Goal: Task Accomplishment & Management: Use online tool/utility

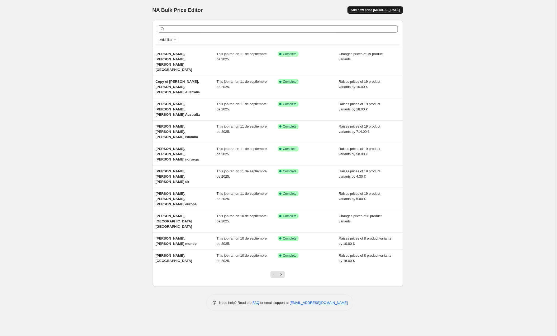
click at [374, 12] on span "Add new price [MEDICAL_DATA]" at bounding box center [375, 10] width 49 height 4
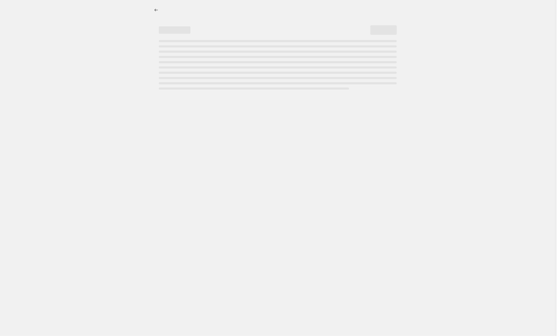
select select "percentage"
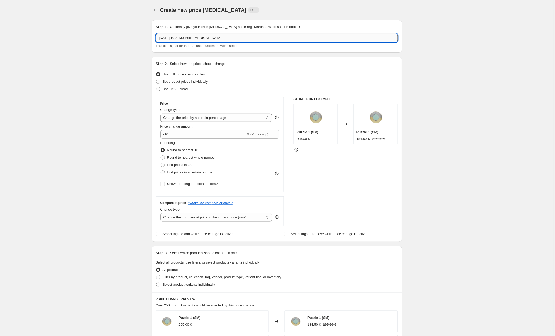
drag, startPoint x: 242, startPoint y: 36, endPoint x: 160, endPoint y: 41, distance: 81.6
click at [160, 41] on input "12 sept 2025, 10:21:33 Price change job" at bounding box center [277, 38] width 242 height 8
drag, startPoint x: 234, startPoint y: 38, endPoint x: 133, endPoint y: 36, distance: 100.8
click at [133, 36] on div "Create new price change job. This page is ready Create new price change job Dra…" at bounding box center [277, 278] width 554 height 557
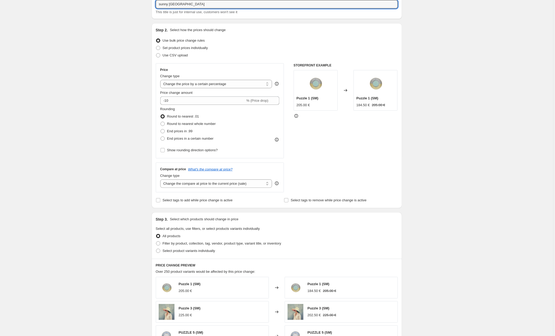
scroll to position [37, 0]
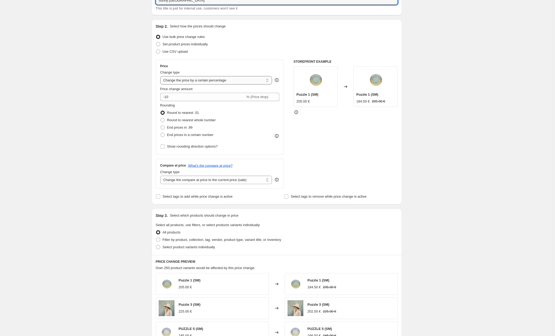
type input "sunny [GEOGRAPHIC_DATA]"
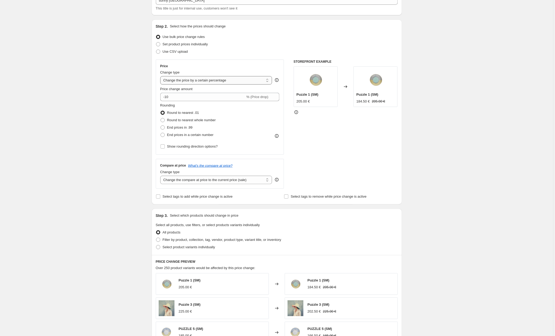
select select "by"
drag, startPoint x: 184, startPoint y: 97, endPoint x: 163, endPoint y: 96, distance: 21.9
click at [163, 96] on div "€ -10.00 (Price drop)" at bounding box center [220, 97] width 120 height 8
type input "5.00"
click at [89, 131] on div "Create new price change job. This page is ready Create new price change job Dra…" at bounding box center [277, 241] width 554 height 557
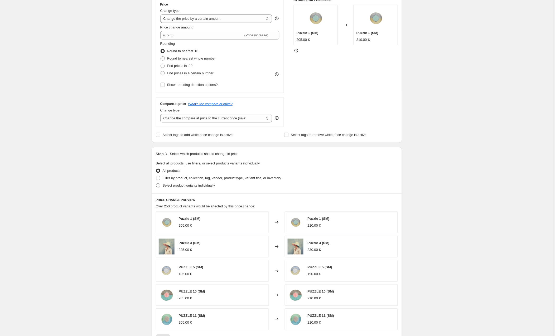
scroll to position [100, 0]
click at [159, 177] on span at bounding box center [158, 177] width 4 height 4
click at [156, 175] on input "Filter by product, collection, tag, vendor, product type, variant title, or inv…" at bounding box center [156, 175] width 0 height 0
radio input "true"
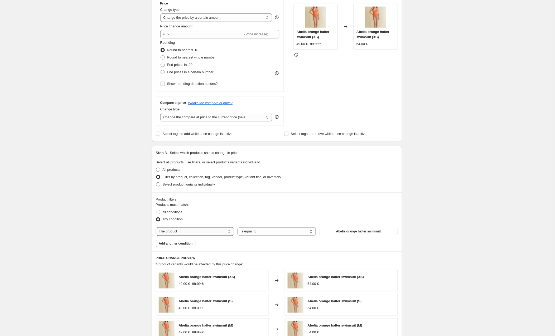
select select "collection"
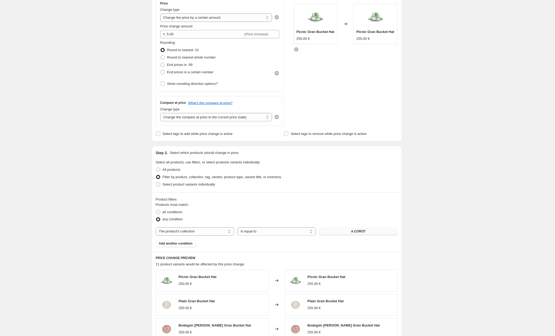
click at [347, 232] on button "A.COROT" at bounding box center [359, 231] width 78 height 7
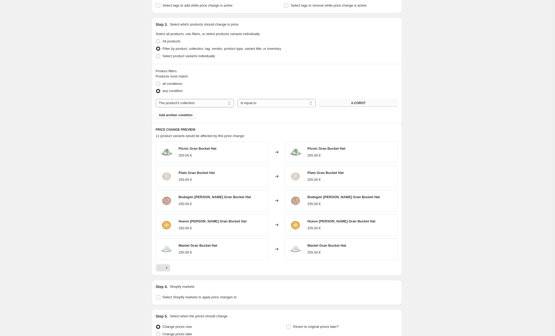
scroll to position [228, 0]
click at [365, 105] on span "A.COROT" at bounding box center [358, 103] width 15 height 4
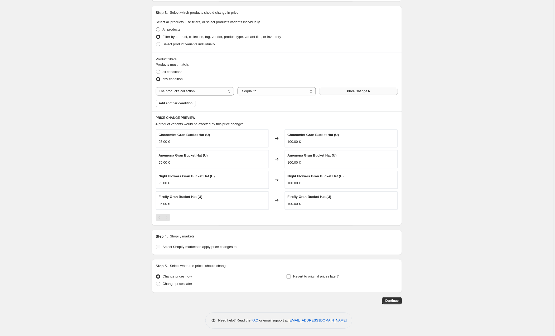
click at [159, 248] on input "Select Shopify markets to apply price changes to" at bounding box center [158, 247] width 4 height 4
checkbox input "true"
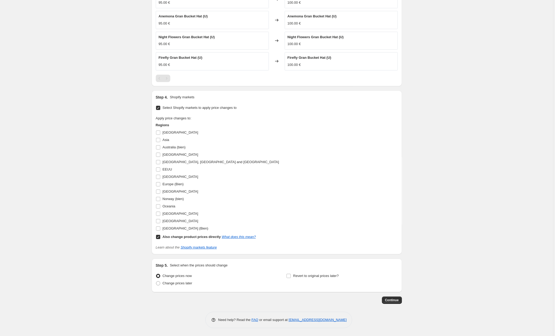
scroll to position [382, 0]
click at [158, 236] on input "Also change product prices directly What does this mean?" at bounding box center [158, 237] width 4 height 4
checkbox input "false"
click at [159, 184] on input "Europe (Bien)" at bounding box center [158, 184] width 4 height 4
checkbox input "true"
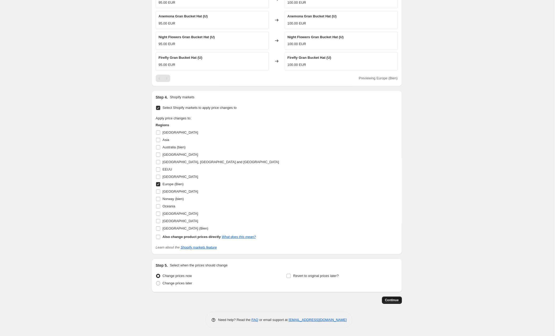
click at [394, 300] on span "Continue" at bounding box center [392, 300] width 14 height 4
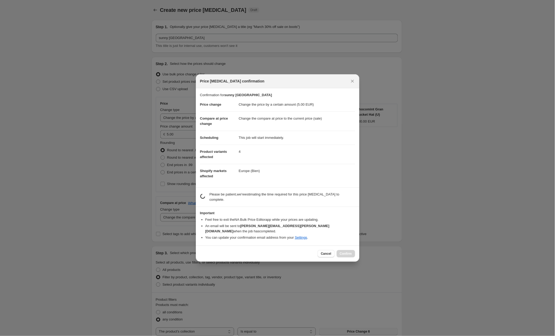
scroll to position [382, 0]
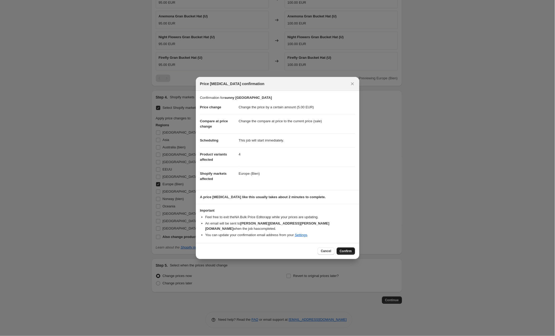
click at [344, 249] on span "Confirm" at bounding box center [346, 251] width 12 height 4
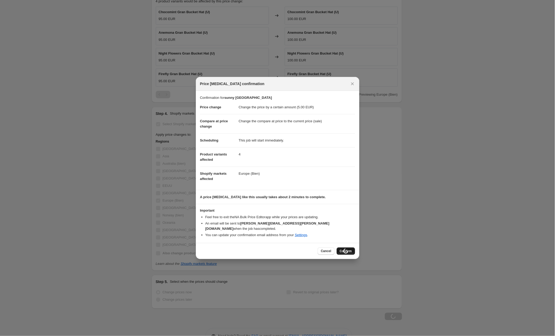
scroll to position [382, 0]
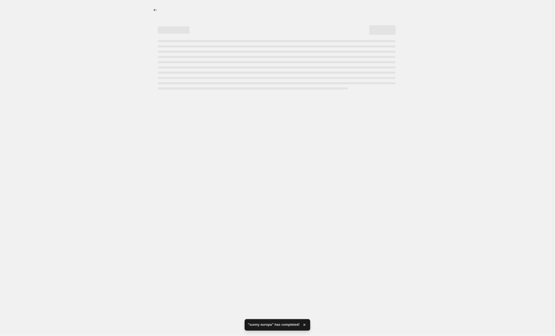
select select "by"
select select "collection"
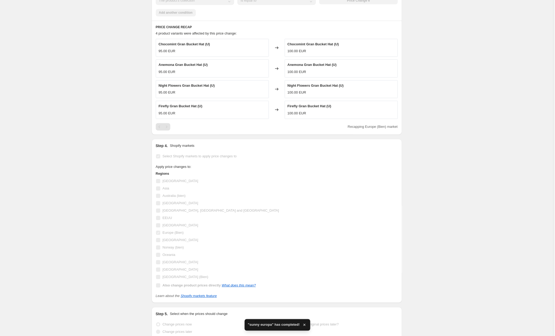
scroll to position [0, 0]
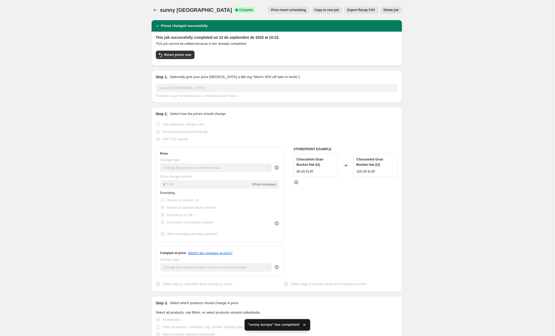
click at [323, 11] on span "Copy to new job" at bounding box center [327, 10] width 25 height 4
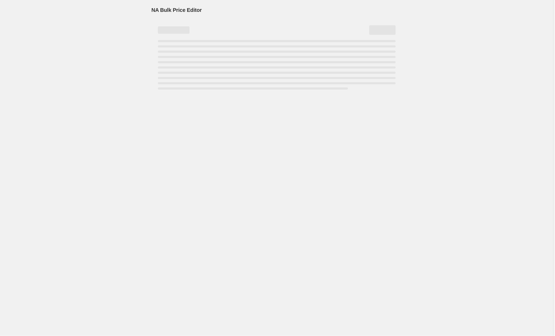
select select "by"
select select "collection"
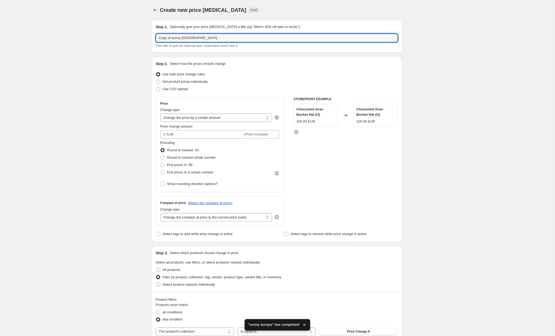
drag, startPoint x: 174, startPoint y: 38, endPoint x: 143, endPoint y: 37, distance: 30.9
drag, startPoint x: 183, startPoint y: 39, endPoint x: 171, endPoint y: 39, distance: 11.3
click at [171, 39] on input "sunny [GEOGRAPHIC_DATA]" at bounding box center [277, 38] width 242 height 8
type input "sunny uk"
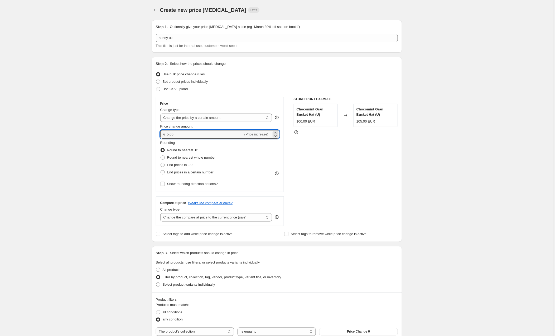
drag, startPoint x: 181, startPoint y: 135, endPoint x: 159, endPoint y: 136, distance: 21.7
click at [159, 136] on div "Price Change type Change the price to a certain amount Change the price by a ce…" at bounding box center [220, 144] width 128 height 95
drag, startPoint x: 191, startPoint y: 134, endPoint x: 137, endPoint y: 132, distance: 54.1
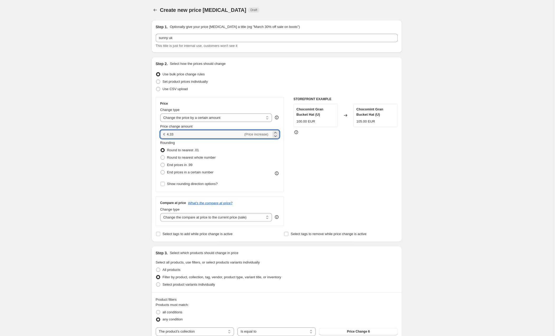
type input "4.33"
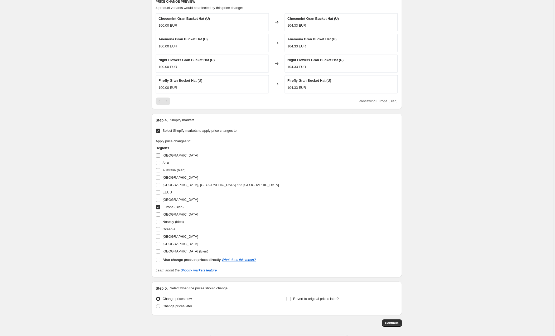
scroll to position [360, 0]
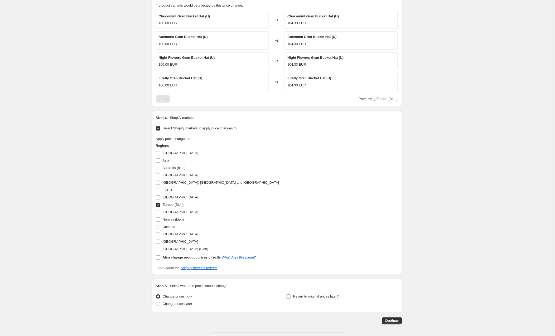
drag, startPoint x: 160, startPoint y: 252, endPoint x: 157, endPoint y: 238, distance: 14.1
click at [160, 251] on input "[GEOGRAPHIC_DATA] (Bien)" at bounding box center [158, 249] width 4 height 4
checkbox input "true"
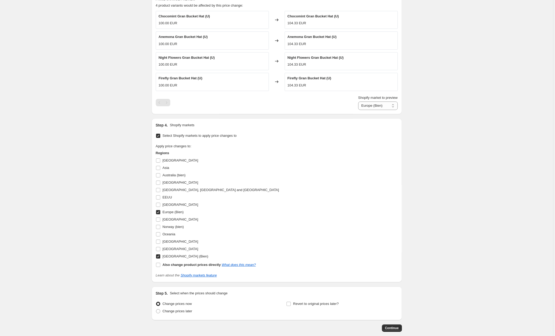
click at [159, 214] on input "Europe (Bien)" at bounding box center [158, 212] width 4 height 4
checkbox input "false"
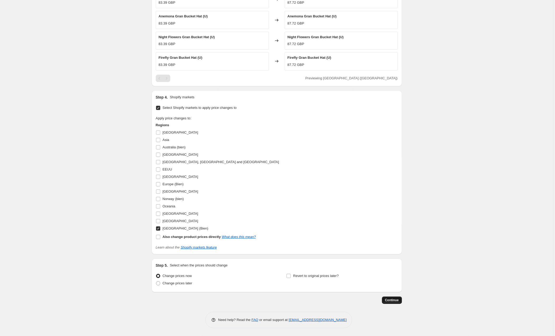
scroll to position [382, 0]
click at [389, 298] on button "Continue" at bounding box center [392, 300] width 20 height 7
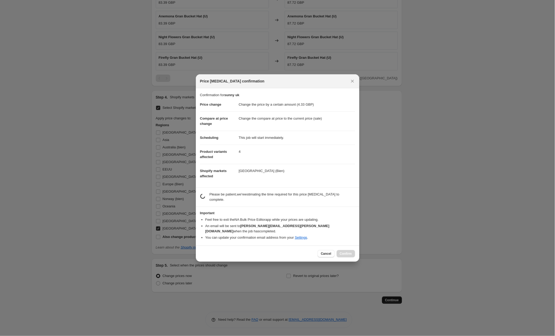
scroll to position [0, 0]
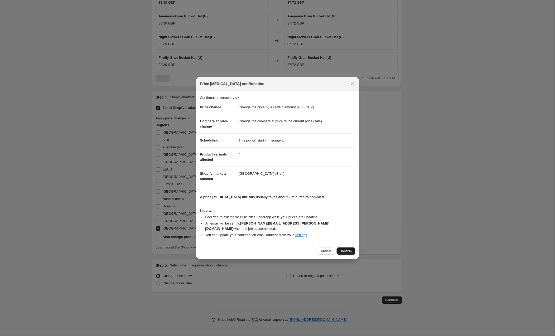
click at [342, 249] on span "Confirm" at bounding box center [346, 251] width 12 height 4
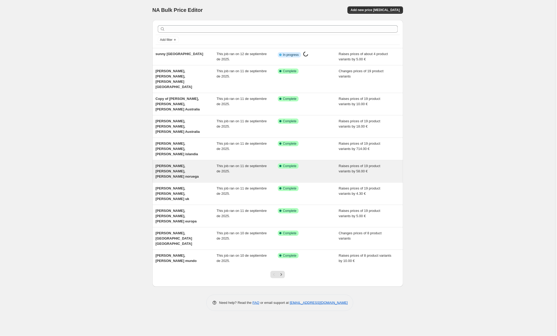
click at [187, 164] on div "[PERSON_NAME], [PERSON_NAME], [PERSON_NAME] noruega" at bounding box center [186, 172] width 61 height 16
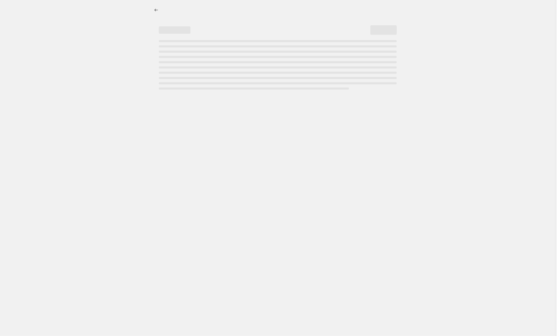
select select "by"
select select "collection"
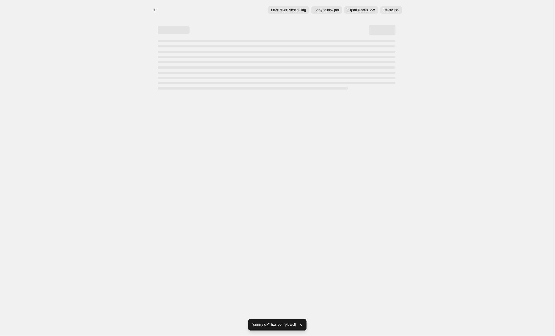
select select "by"
select select "collection"
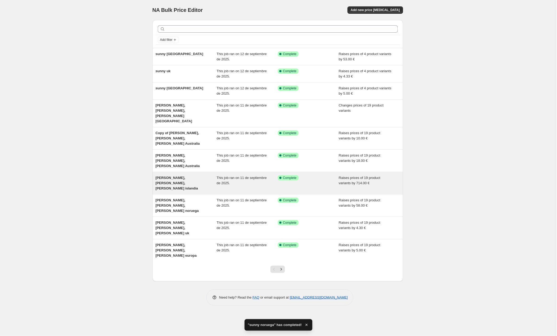
click at [187, 176] on span "[PERSON_NAME], [PERSON_NAME], [PERSON_NAME] islandia" at bounding box center [177, 183] width 42 height 15
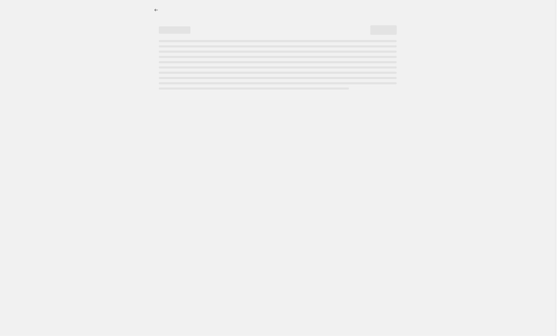
select select "by"
select select "collection"
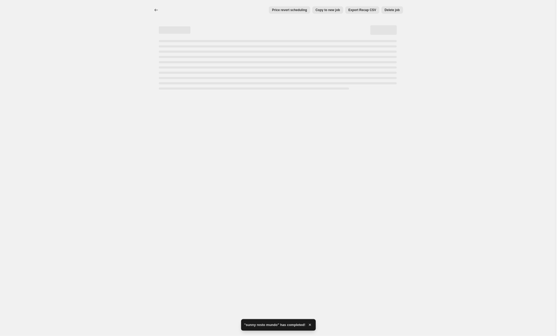
select select "by"
select select "collection"
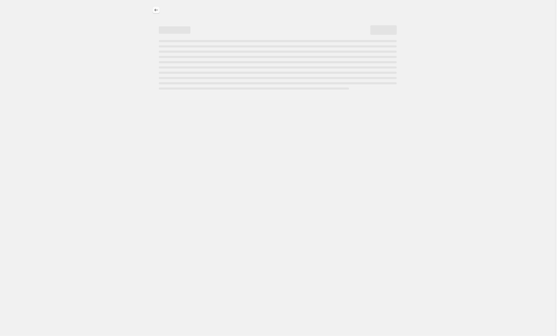
select select "by"
select select "collection"
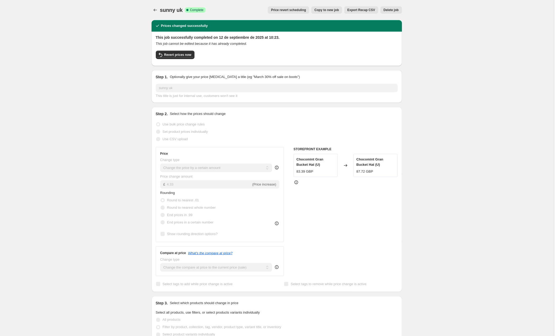
click at [329, 9] on span "Copy to new job" at bounding box center [327, 10] width 25 height 4
select select "by"
select select "collection"
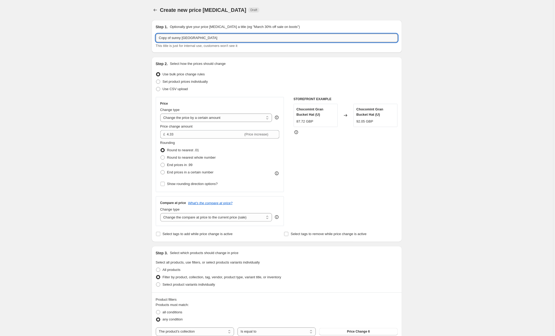
click at [174, 37] on input "Copy of sunny [GEOGRAPHIC_DATA]" at bounding box center [277, 38] width 242 height 8
drag, startPoint x: 174, startPoint y: 37, endPoint x: 144, endPoint y: 37, distance: 29.8
click at [184, 36] on input "Copy of sunny [GEOGRAPHIC_DATA]" at bounding box center [277, 38] width 242 height 8
drag, startPoint x: 173, startPoint y: 37, endPoint x: 145, endPoint y: 36, distance: 28.5
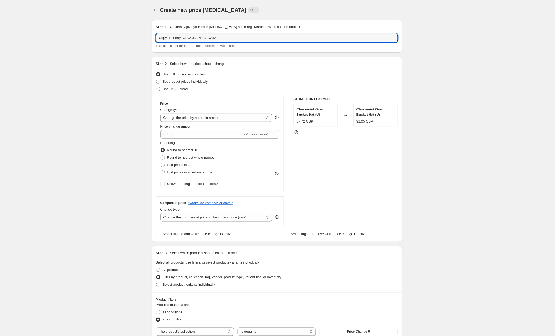
click at [194, 36] on input "sunny uk" at bounding box center [277, 38] width 242 height 8
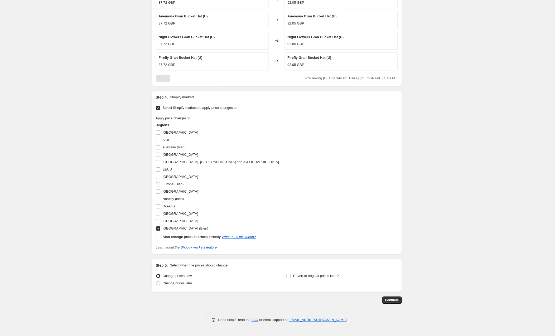
scroll to position [382, 0]
type input "sunny [GEOGRAPHIC_DATA]"
click at [160, 198] on input "Norway (bien)" at bounding box center [158, 199] width 4 height 4
checkbox input "true"
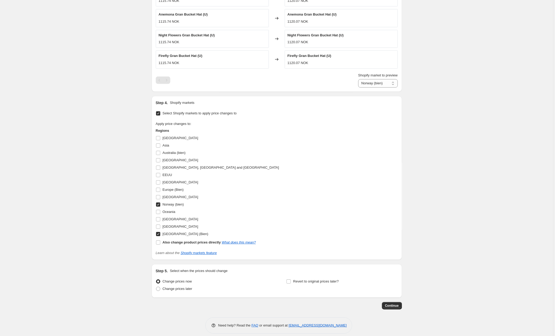
click at [159, 274] on h2 "Step 5." at bounding box center [162, 271] width 12 height 5
click at [160, 236] on input "[GEOGRAPHIC_DATA] (Bien)" at bounding box center [158, 234] width 4 height 4
checkbox input "false"
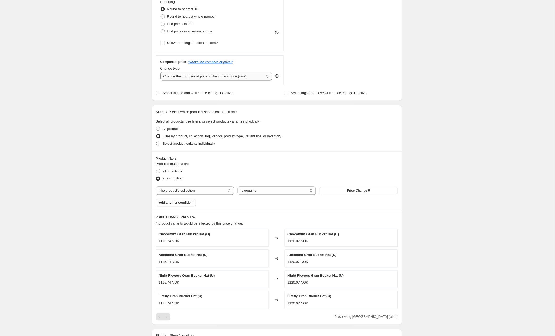
scroll to position [118, 0]
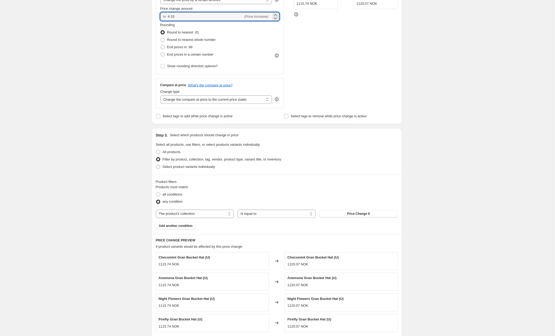
drag, startPoint x: 185, startPoint y: 17, endPoint x: 166, endPoint y: 15, distance: 18.8
click at [166, 15] on div "kr 4.33 (Price increase)" at bounding box center [220, 16] width 120 height 8
type input "53.00"
click at [136, 41] on div "Create new price [MEDICAL_DATA]. This page is ready Create new price [MEDICAL_D…" at bounding box center [277, 240] width 554 height 717
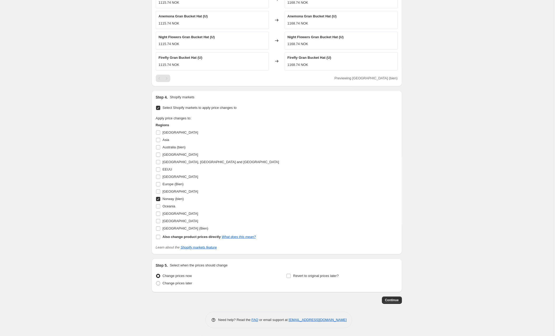
scroll to position [382, 0]
click at [388, 298] on button "Continue" at bounding box center [392, 300] width 20 height 7
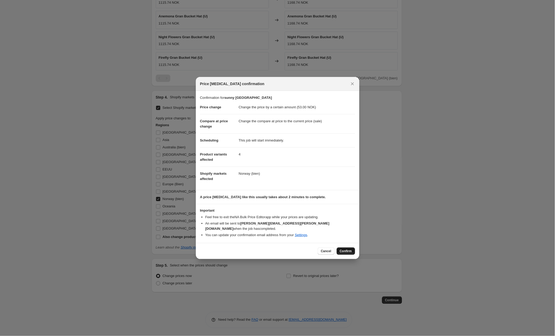
click at [345, 249] on span "Confirm" at bounding box center [346, 251] width 12 height 4
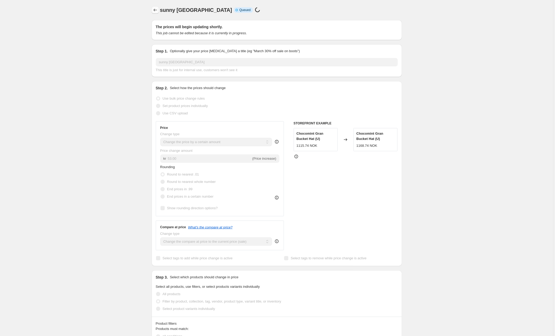
click at [154, 10] on icon "Price change jobs" at bounding box center [155, 9] width 5 height 5
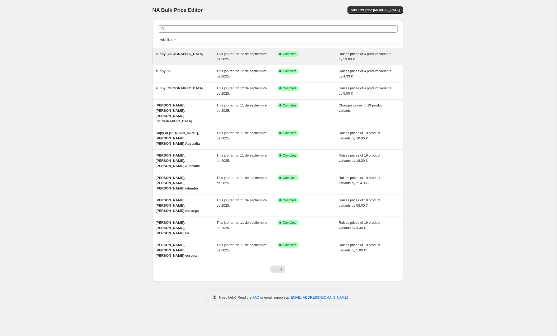
click at [226, 54] on span "This job ran on 12 de septiembre de 2025." at bounding box center [242, 56] width 50 height 9
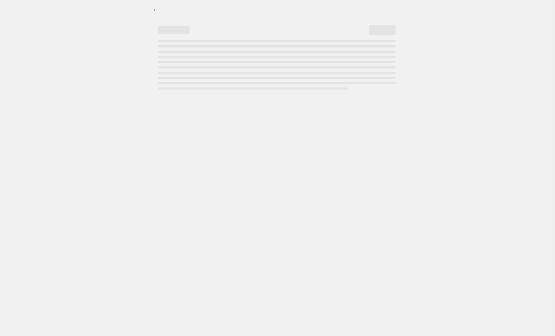
select select "by"
select select "collection"
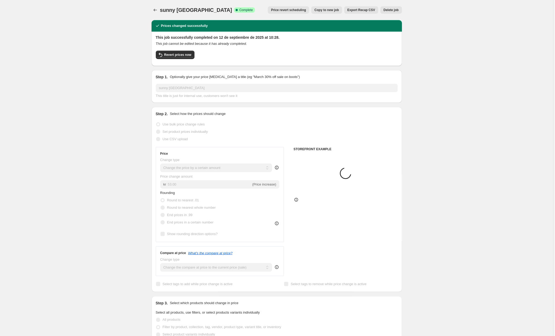
click at [322, 9] on span "Copy to new job" at bounding box center [327, 10] width 25 height 4
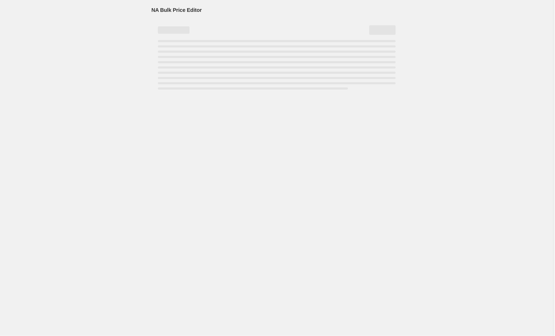
select select "by"
select select "collection"
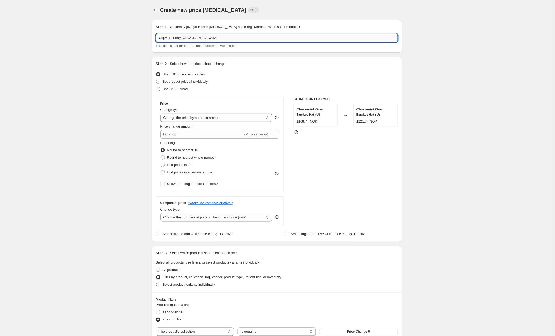
click at [214, 38] on input "Copy of sunny [GEOGRAPHIC_DATA]" at bounding box center [277, 38] width 242 height 8
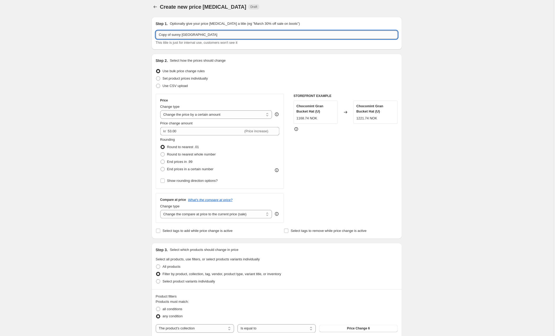
click at [196, 35] on input "Copy of sunny [GEOGRAPHIC_DATA]" at bounding box center [277, 35] width 242 height 8
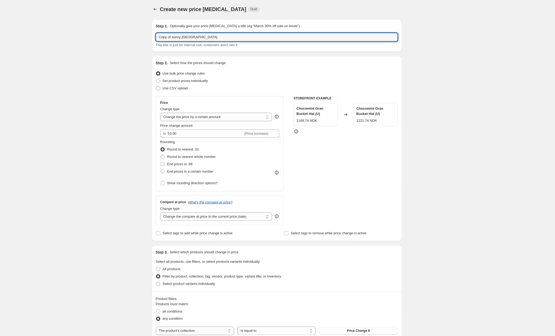
drag, startPoint x: 173, startPoint y: 37, endPoint x: 140, endPoint y: 37, distance: 33.8
type input "sunny [GEOGRAPHIC_DATA]"
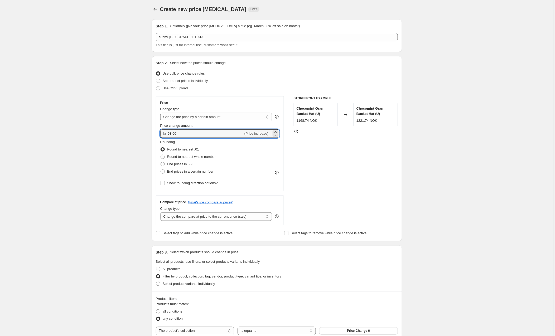
drag, startPoint x: 187, startPoint y: 130, endPoint x: 249, endPoint y: 140, distance: 63.3
click at [249, 140] on div "Price Change type Change the price to a certain amount Change the price by a ce…" at bounding box center [220, 144] width 120 height 86
type input "717.00"
click at [176, 152] on label "Round to nearest .01" at bounding box center [179, 149] width 39 height 7
click at [161, 148] on input "Round to nearest .01" at bounding box center [161, 147] width 0 height 0
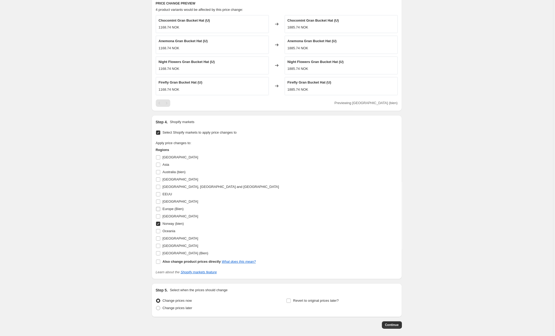
scroll to position [355, 0]
click at [160, 218] on input "[GEOGRAPHIC_DATA]" at bounding box center [158, 217] width 4 height 4
checkbox input "true"
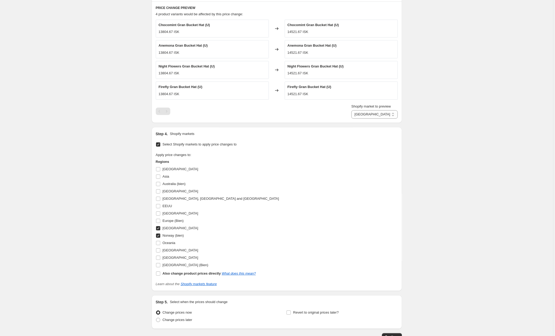
click at [158, 235] on input "Norway (bien)" at bounding box center [158, 236] width 4 height 4
checkbox input "false"
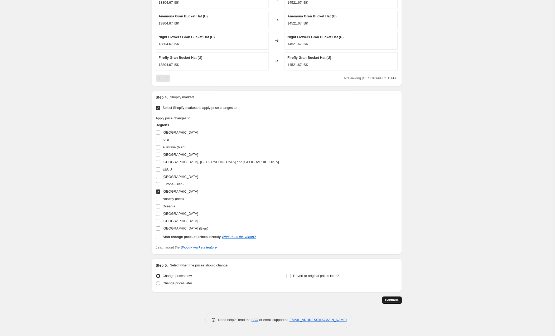
scroll to position [382, 0]
click at [392, 300] on span "Continue" at bounding box center [392, 300] width 14 height 4
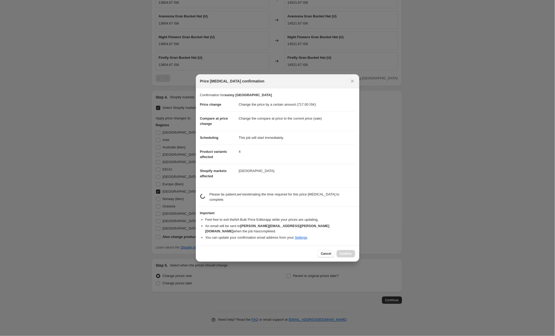
scroll to position [0, 0]
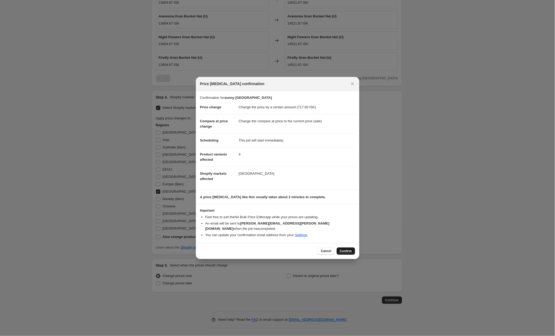
click at [353, 249] on button "Confirm" at bounding box center [346, 251] width 18 height 7
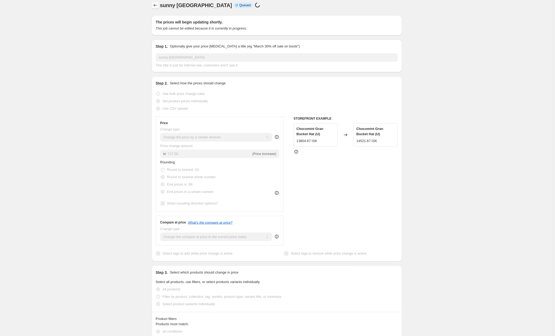
click at [157, 4] on icon "Price change jobs" at bounding box center [155, 5] width 5 height 5
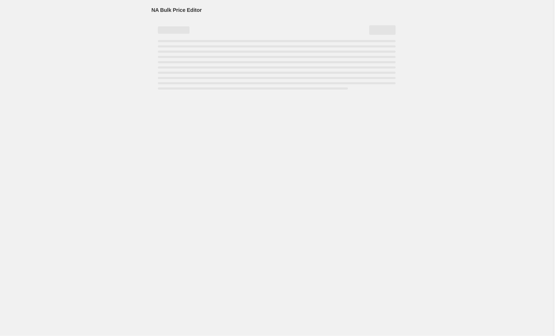
scroll to position [3, 0]
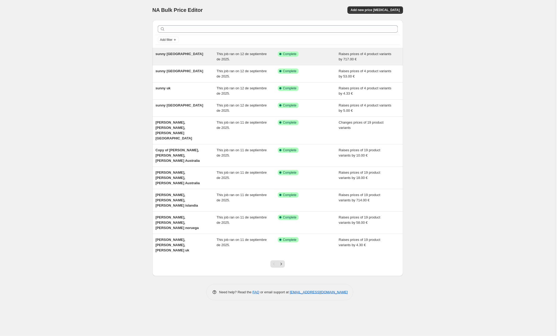
click at [313, 56] on div "Success Complete Complete" at bounding box center [308, 56] width 61 height 11
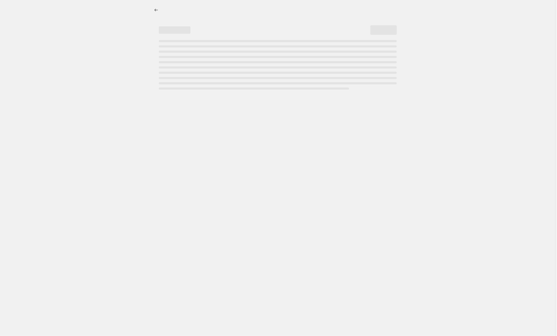
select select "by"
select select "collection"
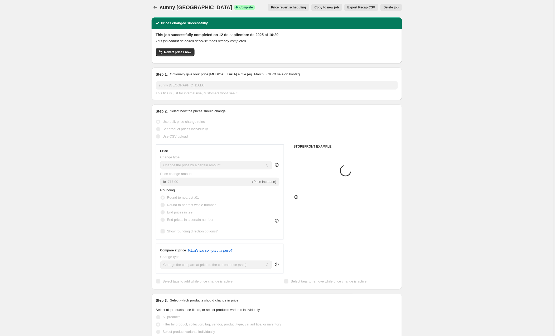
click at [320, 6] on span "Copy to new job" at bounding box center [327, 7] width 25 height 4
select select "by"
select select "collection"
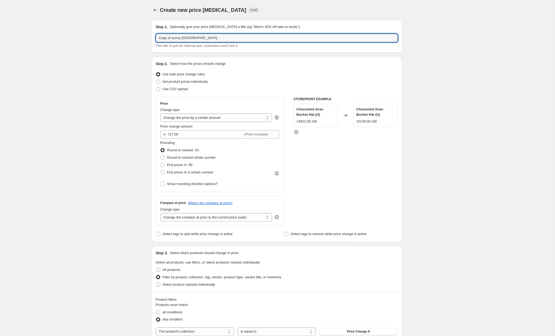
drag, startPoint x: 210, startPoint y: 38, endPoint x: 124, endPoint y: 36, distance: 86.1
type input "sunny [GEOGRAPHIC_DATA]"
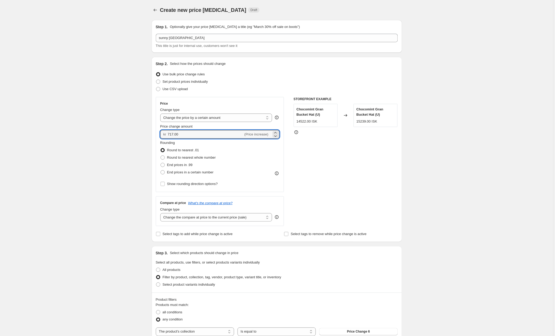
drag, startPoint x: 189, startPoint y: 136, endPoint x: 153, endPoint y: 134, distance: 35.9
click at [153, 134] on div "Step 2. Select how the prices should change Use bulk price change rules Set pro…" at bounding box center [277, 149] width 251 height 185
type input "18.00"
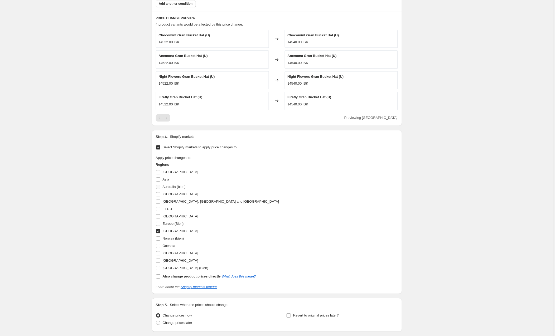
scroll to position [342, 0]
drag, startPoint x: 159, startPoint y: 186, endPoint x: 159, endPoint y: 192, distance: 6.6
click at [159, 186] on input "Australia (bien)" at bounding box center [158, 186] width 4 height 4
checkbox input "true"
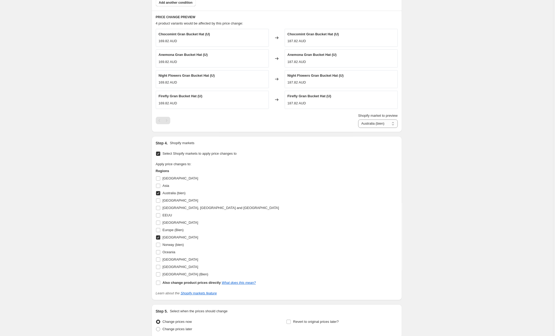
click at [159, 238] on input "[GEOGRAPHIC_DATA]" at bounding box center [158, 238] width 4 height 4
checkbox input "false"
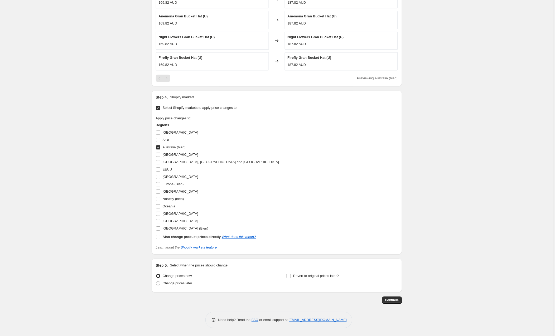
scroll to position [382, 0]
click at [389, 300] on span "Continue" at bounding box center [392, 300] width 14 height 4
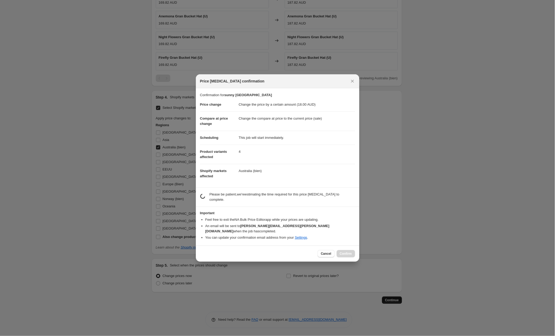
scroll to position [0, 0]
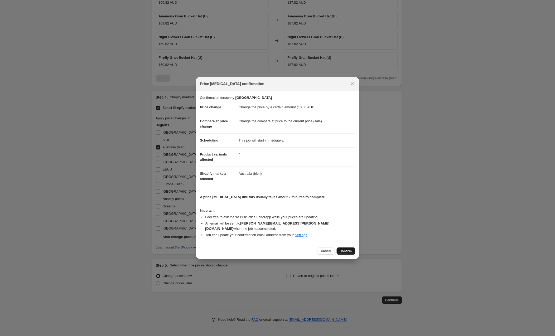
click at [346, 249] on span "Confirm" at bounding box center [346, 251] width 12 height 4
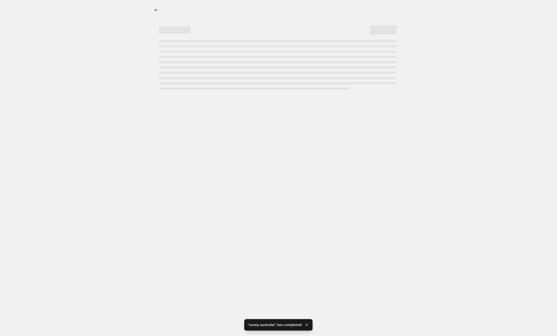
select select "by"
select select "collection"
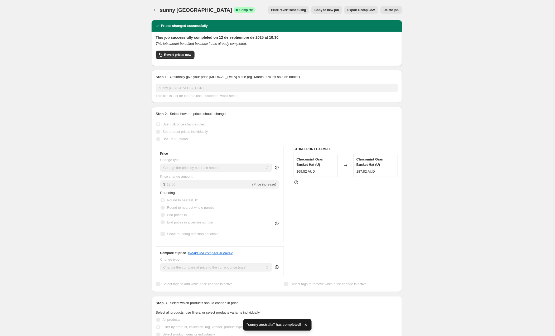
click at [324, 10] on span "Copy to new job" at bounding box center [327, 10] width 25 height 4
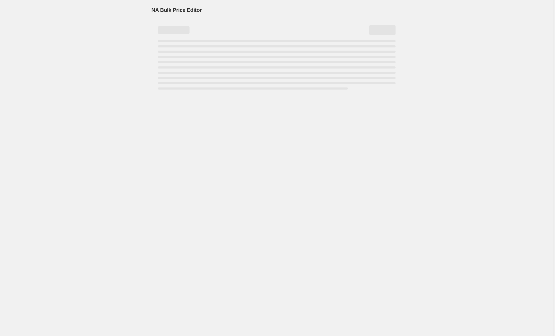
select select "by"
select select "collection"
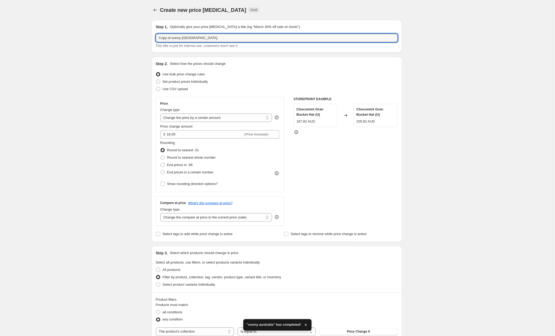
drag, startPoint x: 175, startPoint y: 37, endPoint x: 140, endPoint y: 39, distance: 34.6
drag, startPoint x: 194, startPoint y: 38, endPoint x: 170, endPoint y: 37, distance: 23.8
click at [170, 37] on input "sunny [GEOGRAPHIC_DATA]" at bounding box center [277, 38] width 242 height 8
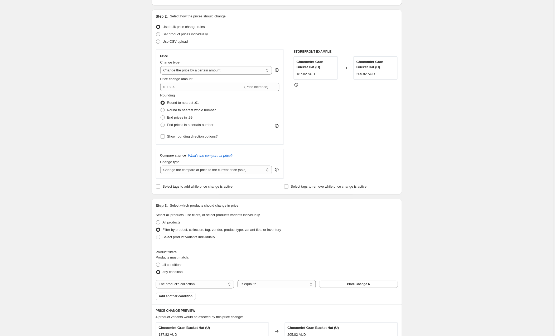
type input "sunny [GEOGRAPHIC_DATA]"
click at [159, 34] on span at bounding box center [158, 34] width 4 height 4
click at [156, 32] on input "Set product prices individually" at bounding box center [156, 32] width 0 height 0
radio input "true"
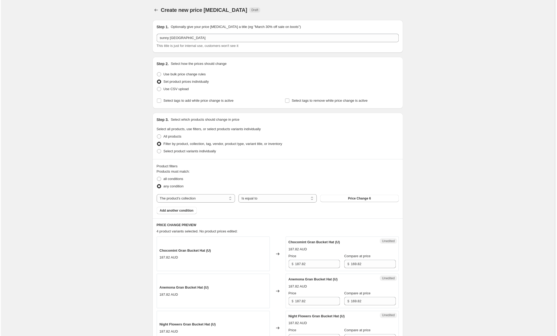
scroll to position [0, 0]
click at [156, 12] on icon "Price change jobs" at bounding box center [155, 9] width 5 height 5
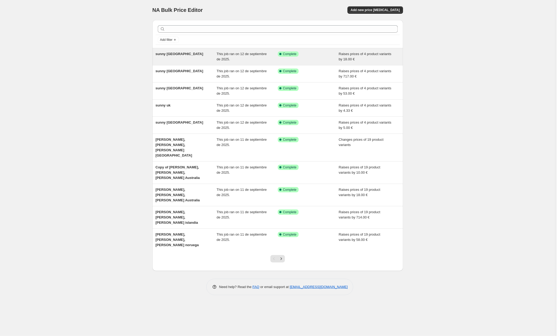
click at [182, 54] on div "sunny [GEOGRAPHIC_DATA]" at bounding box center [186, 56] width 61 height 11
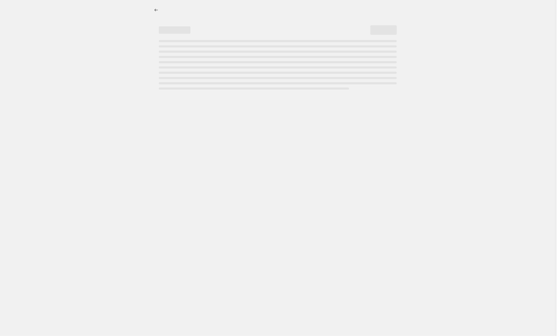
select select "by"
select select "collection"
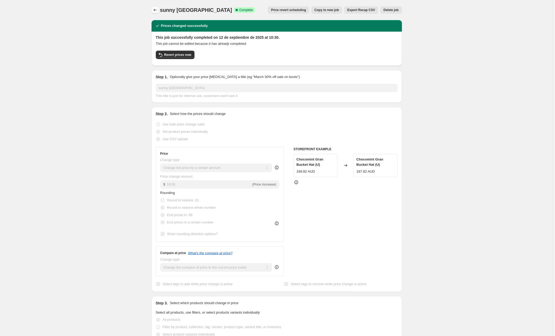
click at [155, 11] on icon "Price change jobs" at bounding box center [155, 10] width 3 height 3
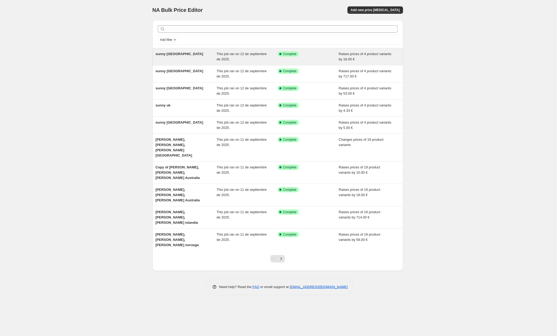
click at [173, 53] on span "sunny [GEOGRAPHIC_DATA]" at bounding box center [180, 54] width 48 height 4
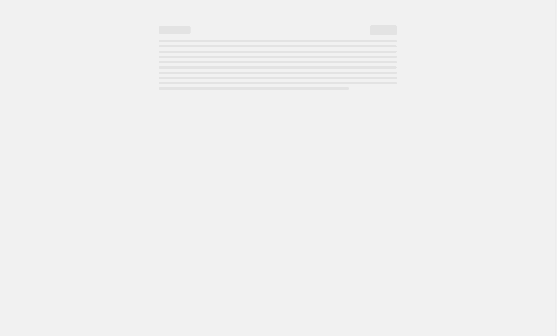
select select "by"
select select "collection"
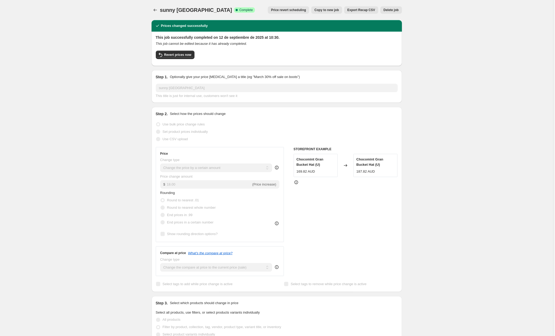
click at [321, 9] on span "Copy to new job" at bounding box center [327, 10] width 25 height 4
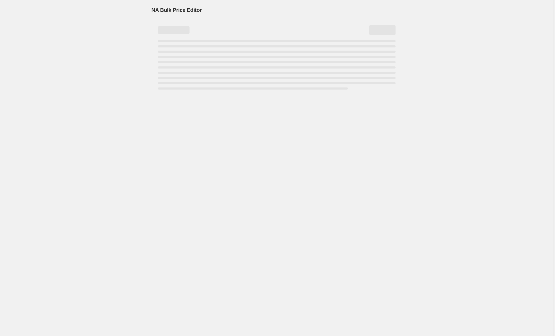
select select "by"
select select "collection"
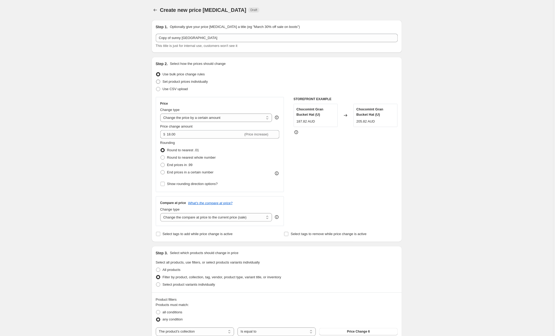
click at [159, 80] on span at bounding box center [158, 82] width 4 height 4
click at [156, 80] on input "Set product prices individually" at bounding box center [156, 80] width 0 height 0
radio input "true"
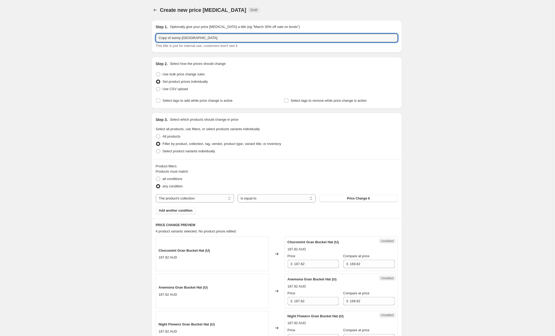
drag, startPoint x: 173, startPoint y: 38, endPoint x: 140, endPoint y: 37, distance: 33.8
click at [140, 37] on div "Create new price [MEDICAL_DATA]. This page is ready Create new price [MEDICAL_D…" at bounding box center [277, 324] width 554 height 649
drag, startPoint x: 189, startPoint y: 37, endPoint x: 170, endPoint y: 37, distance: 18.7
click at [170, 37] on input "sunny [GEOGRAPHIC_DATA]" at bounding box center [277, 38] width 242 height 8
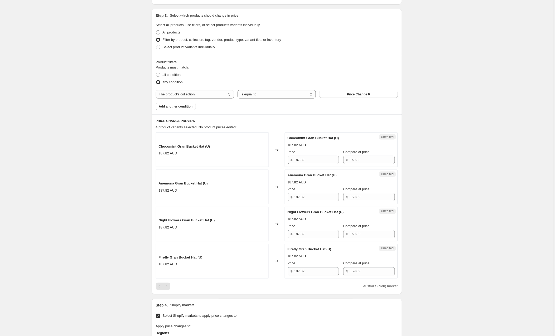
scroll to position [113, 0]
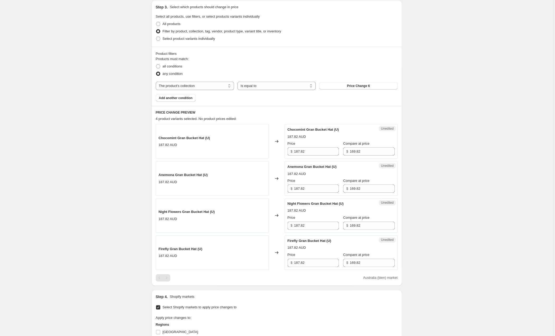
type input "sunny [GEOGRAPHIC_DATA]"
drag, startPoint x: 295, startPoint y: 150, endPoint x: 277, endPoint y: 150, distance: 18.2
click at [277, 150] on div "Chocomint Gran Bucket Hat (U) 187.82 AUD Changed to Unedited Chocomint Gran Buc…" at bounding box center [277, 141] width 242 height 35
type input "124"
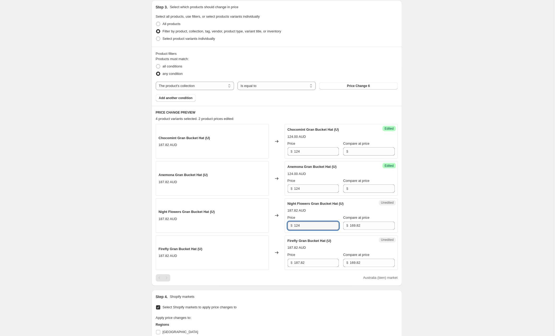
type input "124"
click at [499, 165] on div "Create new price [MEDICAL_DATA]. This page is ready Create new price [MEDICAL_D…" at bounding box center [277, 211] width 554 height 649
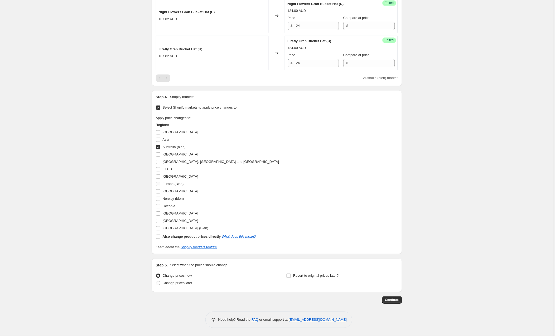
scroll to position [314, 0]
click at [158, 168] on input "EEUU" at bounding box center [158, 170] width 4 height 4
checkbox input "true"
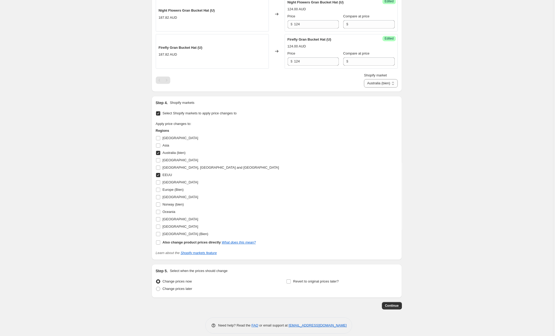
click at [159, 154] on input "Australia (bien)" at bounding box center [158, 153] width 4 height 4
checkbox input "false"
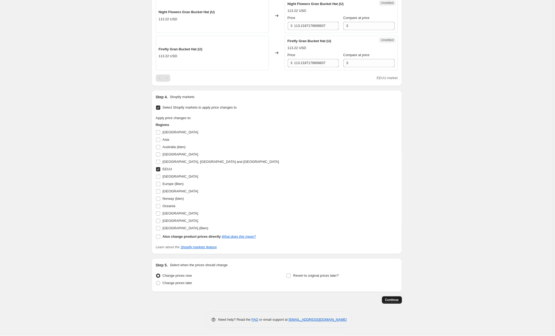
click at [394, 300] on span "Continue" at bounding box center [392, 300] width 14 height 4
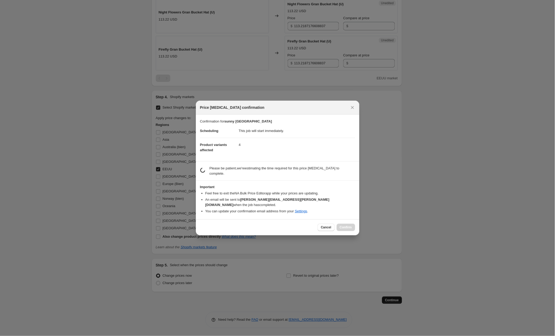
scroll to position [314, 0]
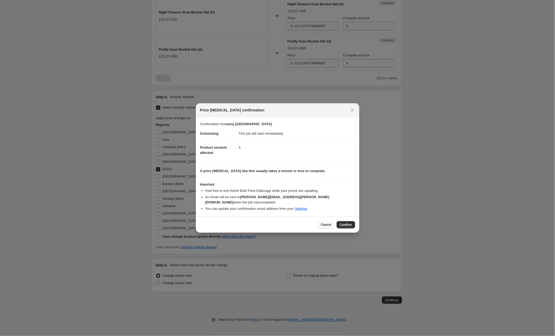
click at [325, 225] on button "Cancel" at bounding box center [326, 224] width 17 height 7
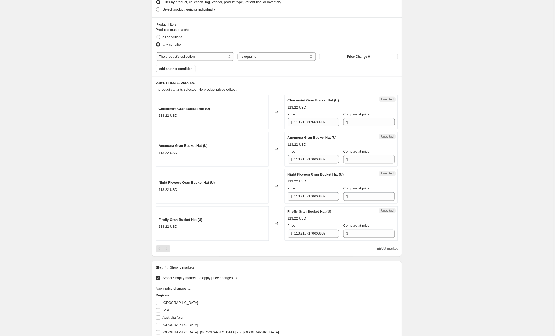
scroll to position [135, 0]
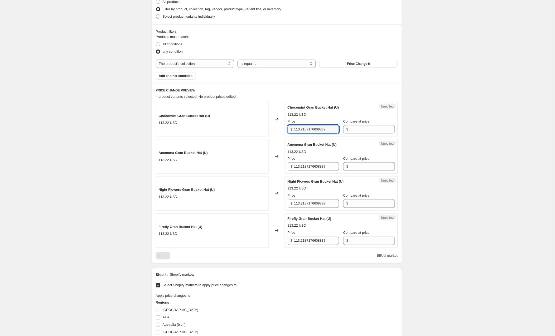
drag, startPoint x: 332, startPoint y: 130, endPoint x: 285, endPoint y: 130, distance: 46.7
click at [285, 130] on div "Chocomint Gran Bucket Hat (U) 113.22 USD Changed to Unedited Chocomint Gran Buc…" at bounding box center [277, 119] width 242 height 35
type input "124"
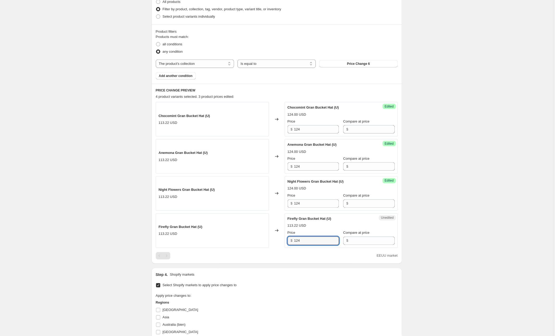
type input "124"
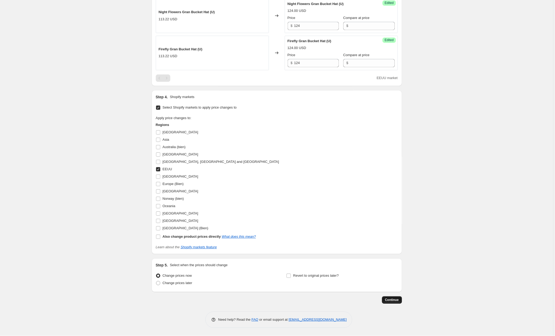
click at [391, 302] on span "Continue" at bounding box center [392, 300] width 14 height 4
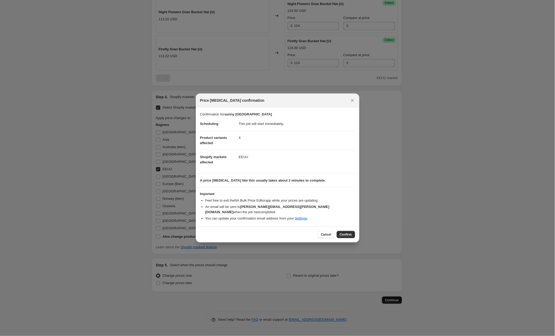
click at [347, 232] on html "Home Settings Plans Skip to content Create new price [MEDICAL_DATA]. This page …" at bounding box center [277, 168] width 555 height 336
drag, startPoint x: 391, startPoint y: 302, endPoint x: 323, endPoint y: 231, distance: 98.4
click at [323, 231] on html "Home Settings Plans Skip to content Create new price [MEDICAL_DATA]. This page …" at bounding box center [277, 168] width 555 height 336
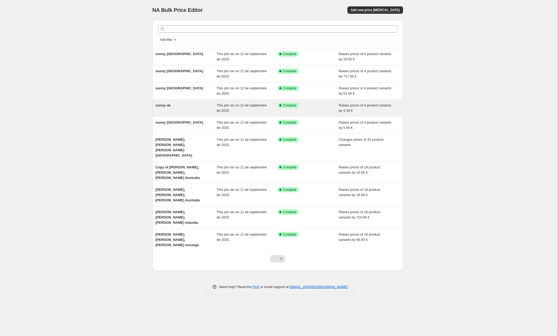
click at [191, 101] on div "sunny uk This job ran on 12 de septiembre de 2025. Success Complete Complete Ra…" at bounding box center [278, 108] width 251 height 17
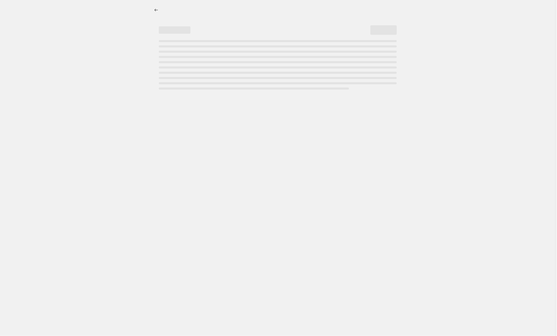
select select "by"
select select "collection"
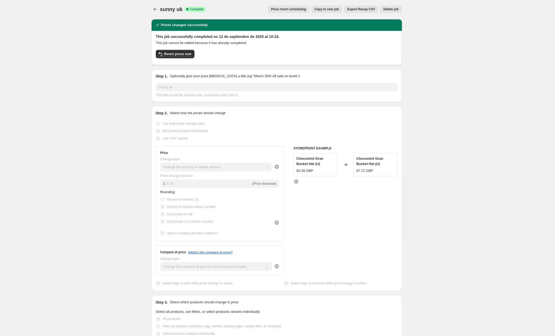
click at [316, 10] on span "Copy to new job" at bounding box center [327, 9] width 25 height 4
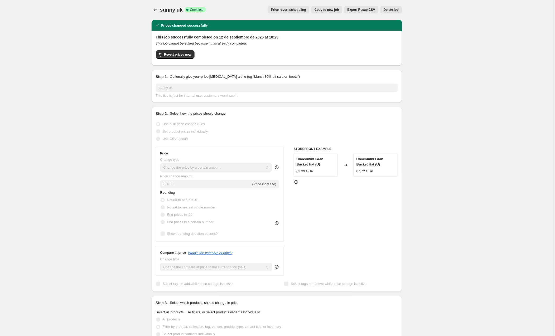
select select "by"
select select "collection"
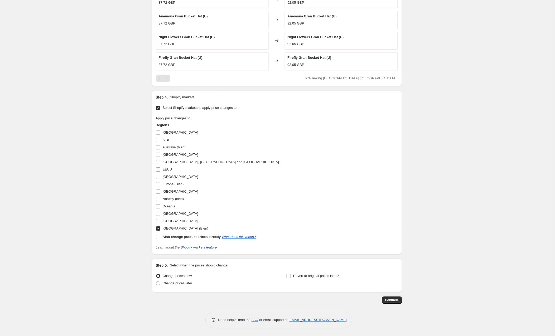
click at [159, 169] on input "EEUU" at bounding box center [158, 170] width 4 height 4
checkbox input "true"
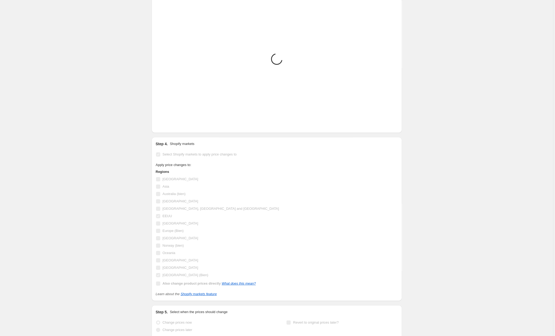
scroll to position [379, 0]
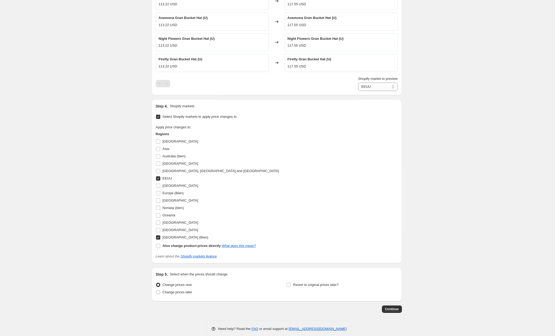
click at [158, 240] on input "[GEOGRAPHIC_DATA] (Bien)" at bounding box center [158, 238] width 4 height 4
checkbox input "false"
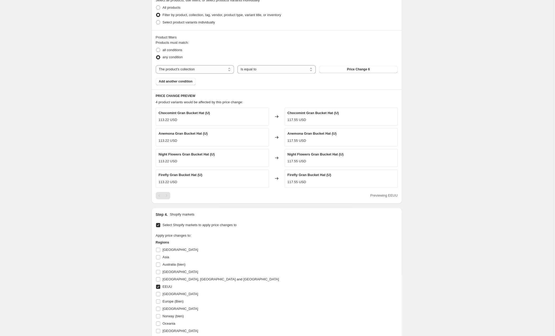
scroll to position [43, 0]
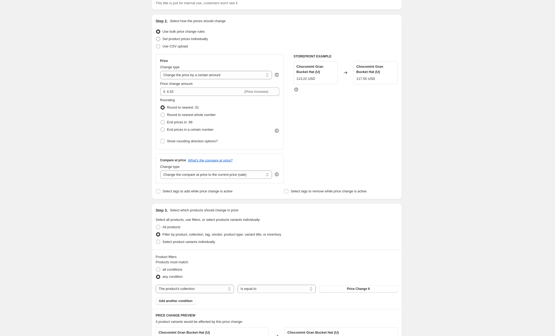
click at [159, 38] on span at bounding box center [158, 39] width 4 height 4
click at [156, 37] on input "Set product prices individually" at bounding box center [156, 37] width 0 height 0
radio input "true"
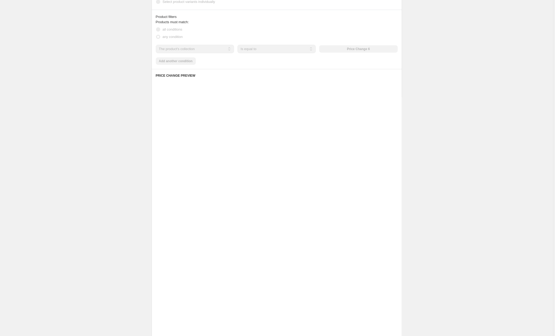
scroll to position [153, 0]
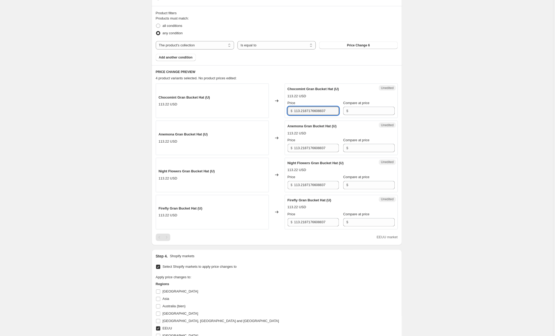
drag, startPoint x: 333, startPoint y: 112, endPoint x: 287, endPoint y: 111, distance: 45.4
click at [287, 111] on div "Unedited Chocomint Gran Bucket Hat (U) 113.22 USD Price $ 113.2187176608837 Com…" at bounding box center [341, 101] width 113 height 35
type input "124"
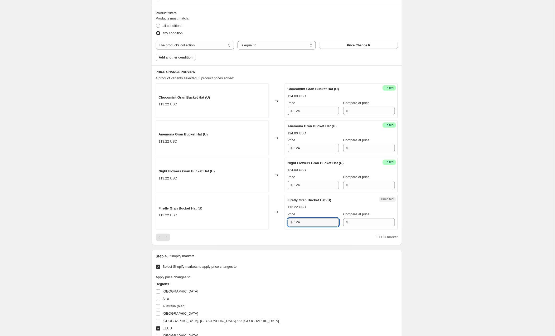
scroll to position [151, 0]
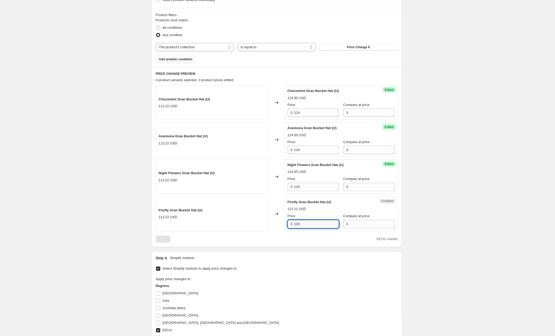
type input "124"
click at [312, 284] on div "Apply price changes to: Regions [GEOGRAPHIC_DATA] [GEOGRAPHIC_DATA] [GEOGRAPHIC…" at bounding box center [277, 339] width 242 height 125
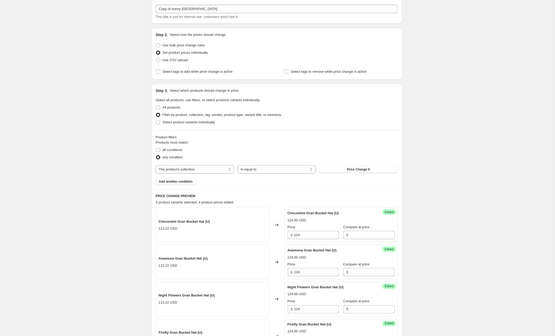
scroll to position [30, 0]
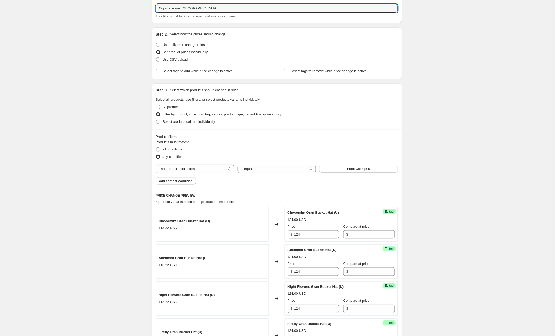
drag, startPoint x: 174, startPoint y: 8, endPoint x: 152, endPoint y: 8, distance: 22.4
click at [152, 8] on div "Step 1. Optionally give your price [MEDICAL_DATA] a title (eg "March 30% off sa…" at bounding box center [277, 7] width 251 height 33
click at [180, 8] on input "sunny uk" at bounding box center [277, 8] width 242 height 8
type input "sunny [GEOGRAPHIC_DATA]"
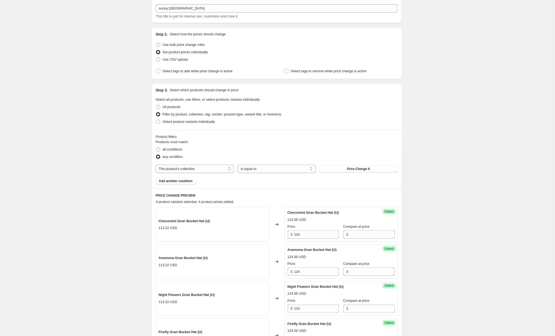
click at [104, 53] on div "Create new price [MEDICAL_DATA]. This page is ready Create new price [MEDICAL_D…" at bounding box center [277, 294] width 554 height 649
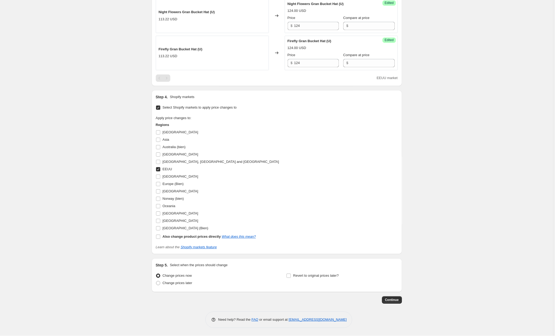
scroll to position [314, 0]
click at [393, 301] on span "Continue" at bounding box center [392, 300] width 14 height 4
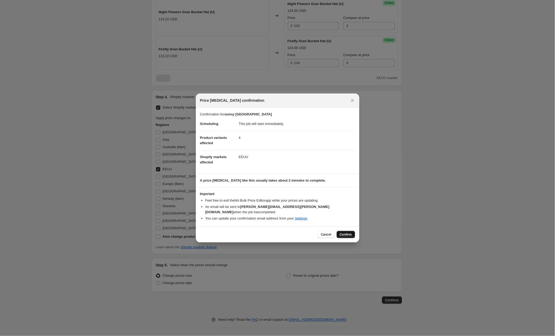
click at [343, 233] on span "Confirm" at bounding box center [346, 235] width 12 height 4
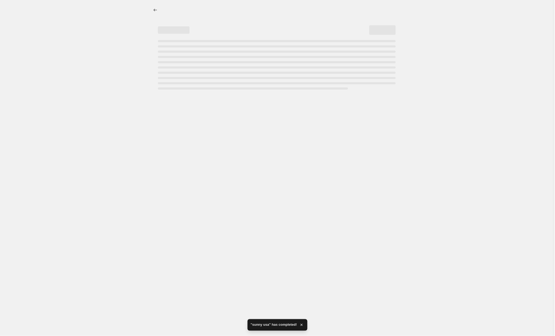
select select "collection"
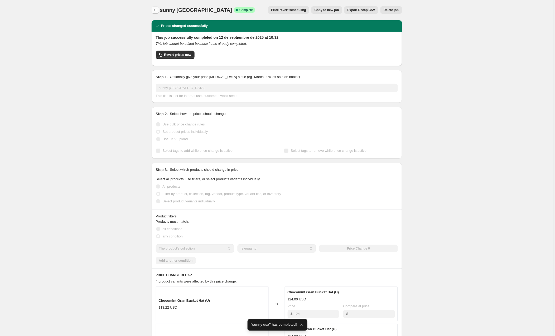
click at [158, 8] on icon "Price change jobs" at bounding box center [155, 9] width 5 height 5
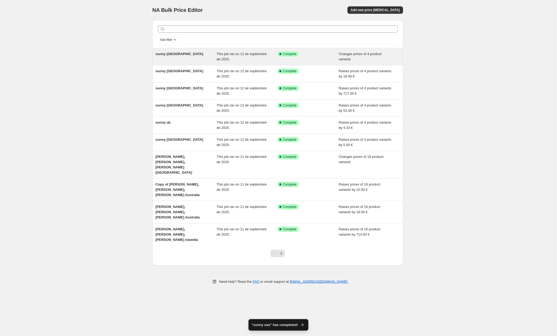
click at [173, 61] on div "sunny [GEOGRAPHIC_DATA]" at bounding box center [186, 56] width 61 height 11
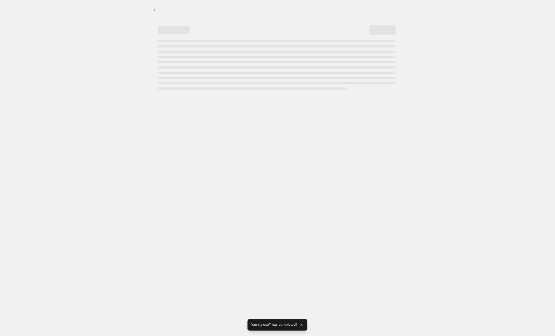
select select "collection"
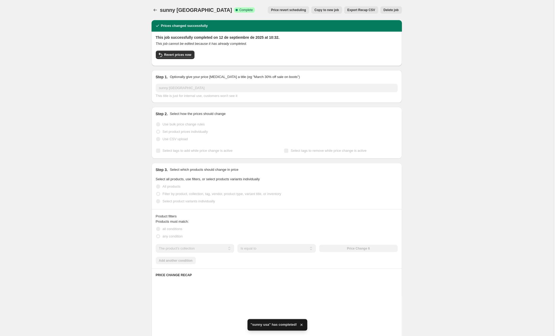
click at [326, 9] on span "Copy to new job" at bounding box center [327, 10] width 25 height 4
select select "collection"
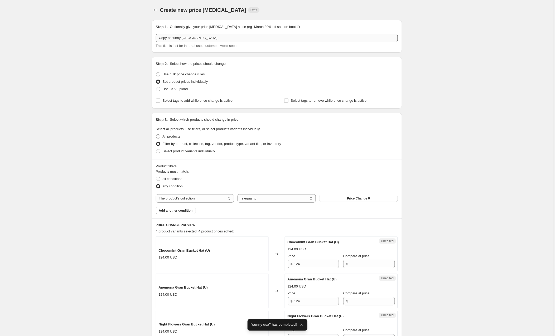
click at [206, 36] on input "Copy of sunny [GEOGRAPHIC_DATA]" at bounding box center [277, 38] width 242 height 8
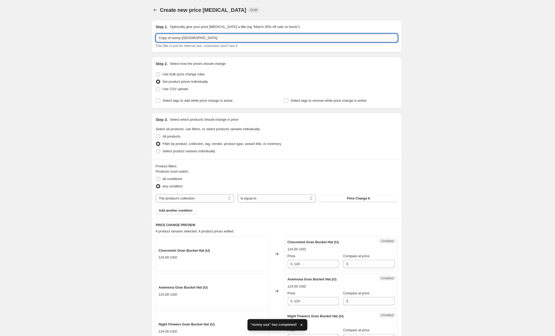
drag, startPoint x: 208, startPoint y: 37, endPoint x: 185, endPoint y: 36, distance: 23.0
click at [185, 36] on input "Copy of sunny [GEOGRAPHIC_DATA]" at bounding box center [277, 38] width 242 height 8
drag, startPoint x: 173, startPoint y: 36, endPoint x: 157, endPoint y: 37, distance: 16.1
click at [157, 37] on input "Copy of sunny resto mundo" at bounding box center [277, 38] width 242 height 8
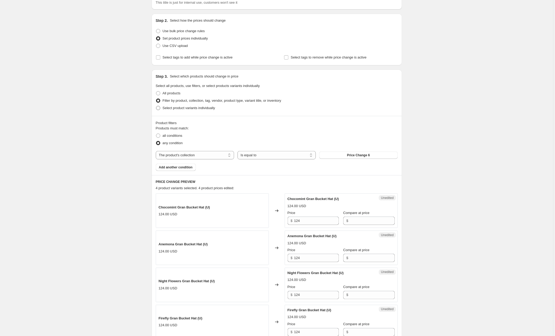
scroll to position [41, 0]
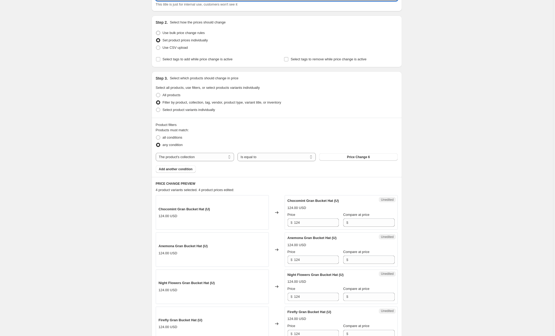
type input "sunny resto mundo"
click at [159, 32] on span at bounding box center [158, 33] width 4 height 4
click at [156, 31] on input "Use bulk price change rules" at bounding box center [156, 31] width 0 height 0
radio input "true"
select select "by"
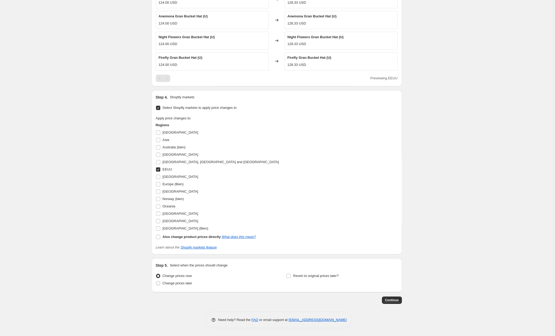
scroll to position [382, 0]
click at [159, 132] on input "[GEOGRAPHIC_DATA]" at bounding box center [158, 133] width 4 height 4
checkbox input "true"
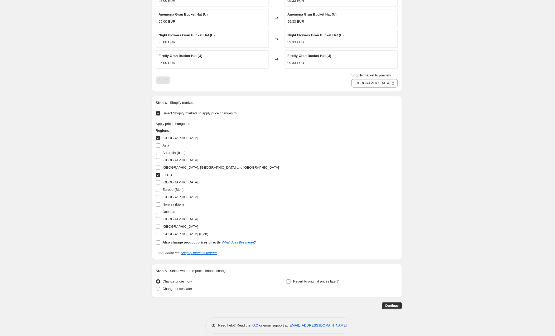
click at [160, 176] on input "EEUU" at bounding box center [158, 175] width 4 height 4
checkbox input "false"
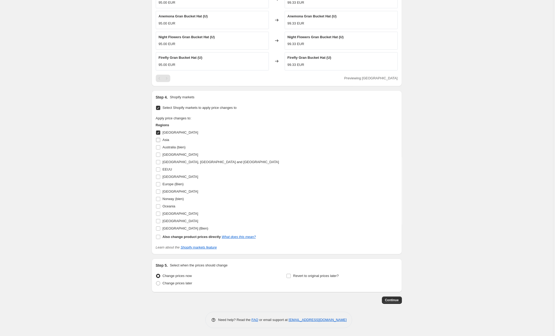
click at [159, 139] on input "Asia" at bounding box center [158, 140] width 4 height 4
checkbox input "true"
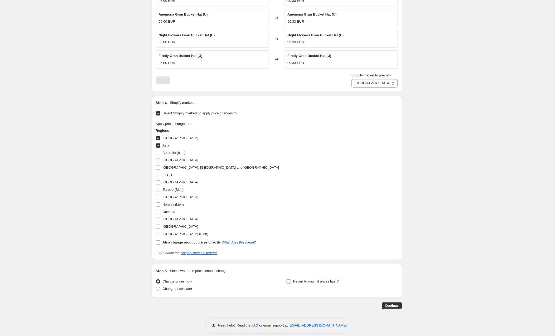
click at [158, 161] on input "[GEOGRAPHIC_DATA]" at bounding box center [158, 160] width 4 height 4
checkbox input "true"
click at [158, 168] on input "[GEOGRAPHIC_DATA], [GEOGRAPHIC_DATA] and [GEOGRAPHIC_DATA]" at bounding box center [158, 168] width 4 height 4
checkbox input "true"
click at [157, 211] on span at bounding box center [158, 212] width 5 height 5
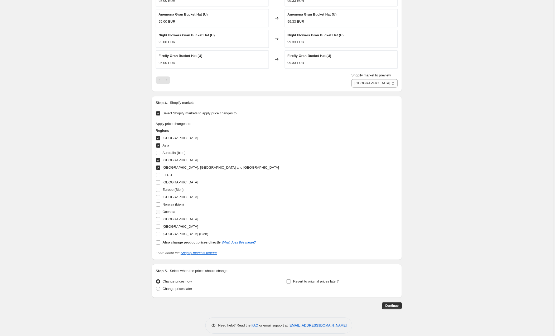
click at [157, 211] on input "Oceania" at bounding box center [158, 212] width 4 height 4
checkbox input "true"
click at [158, 228] on input "[GEOGRAPHIC_DATA]" at bounding box center [158, 227] width 4 height 4
checkbox input "true"
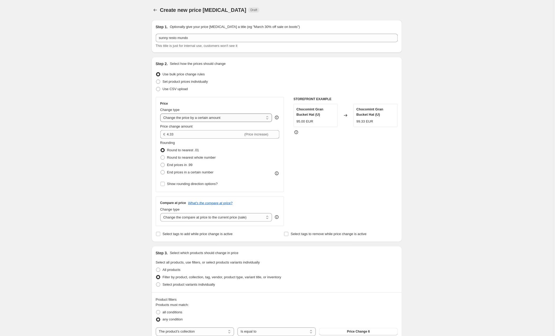
scroll to position [0, 0]
drag, startPoint x: 178, startPoint y: 135, endPoint x: 144, endPoint y: 134, distance: 33.8
type input "10.00"
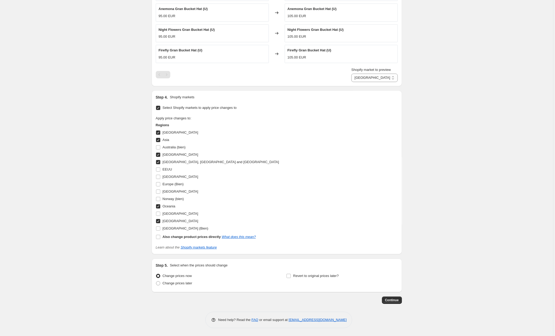
scroll to position [389, 0]
click at [387, 299] on span "Continue" at bounding box center [392, 300] width 14 height 4
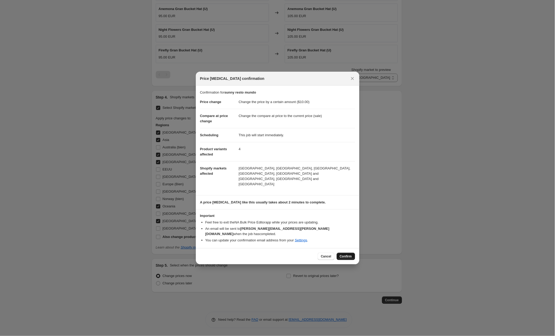
click at [342, 255] on span "Confirm" at bounding box center [346, 257] width 12 height 4
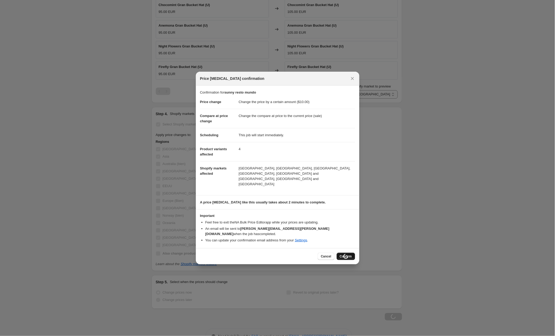
scroll to position [389, 0]
